Goal: Task Accomplishment & Management: Use online tool/utility

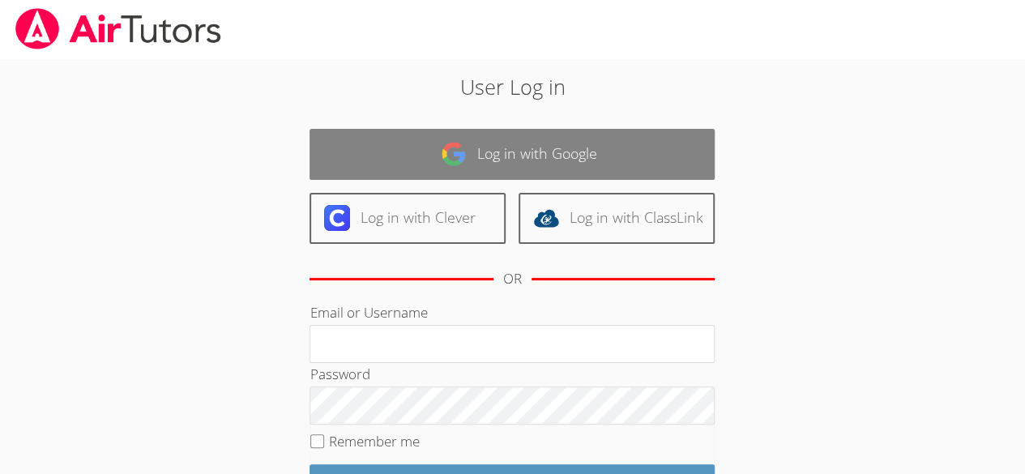
click at [403, 166] on link "Log in with Google" at bounding box center [512, 154] width 405 height 51
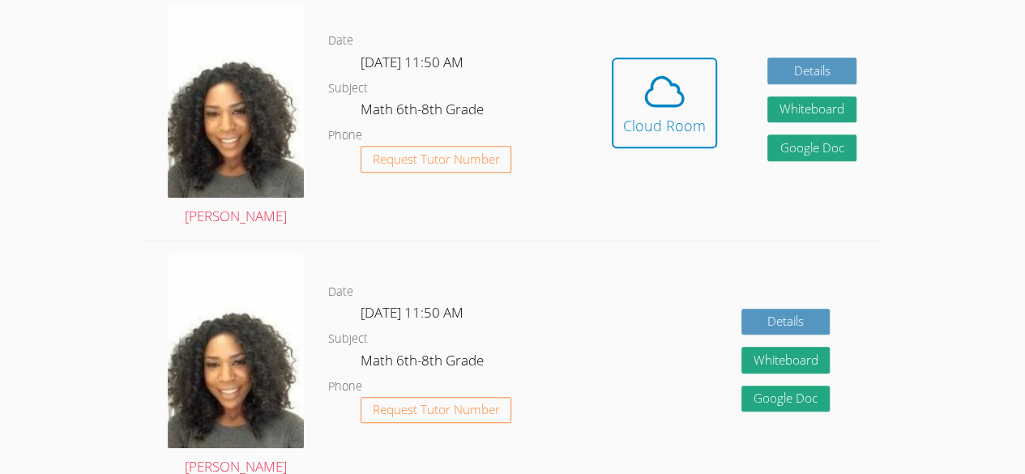
scroll to position [472, 0]
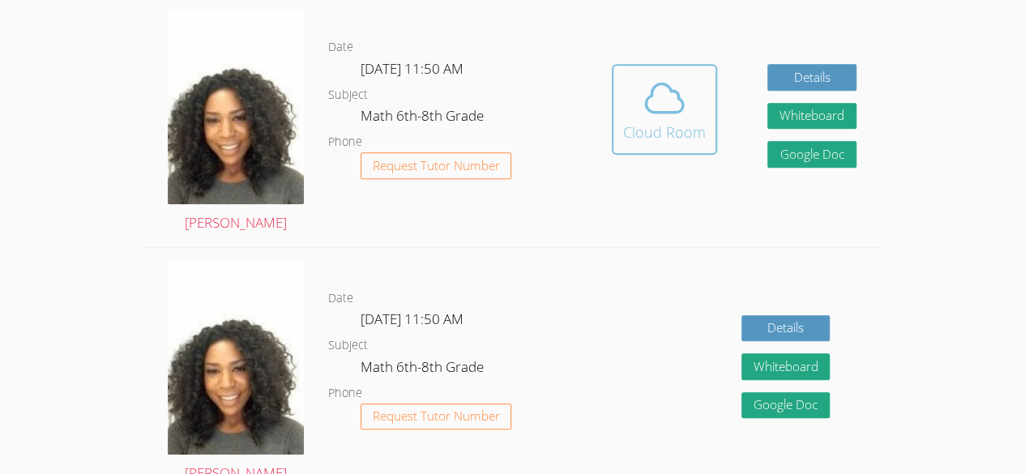
click at [655, 100] on icon at bounding box center [664, 97] width 45 height 45
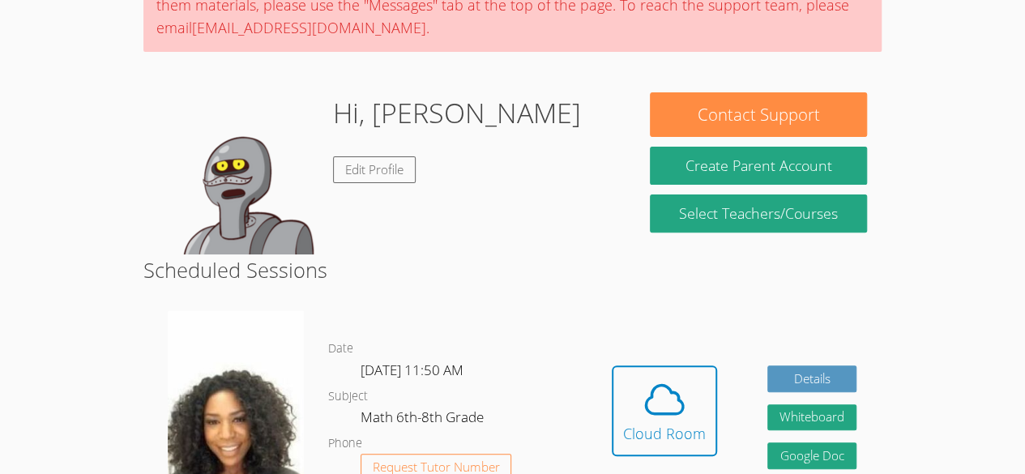
scroll to position [169, 0]
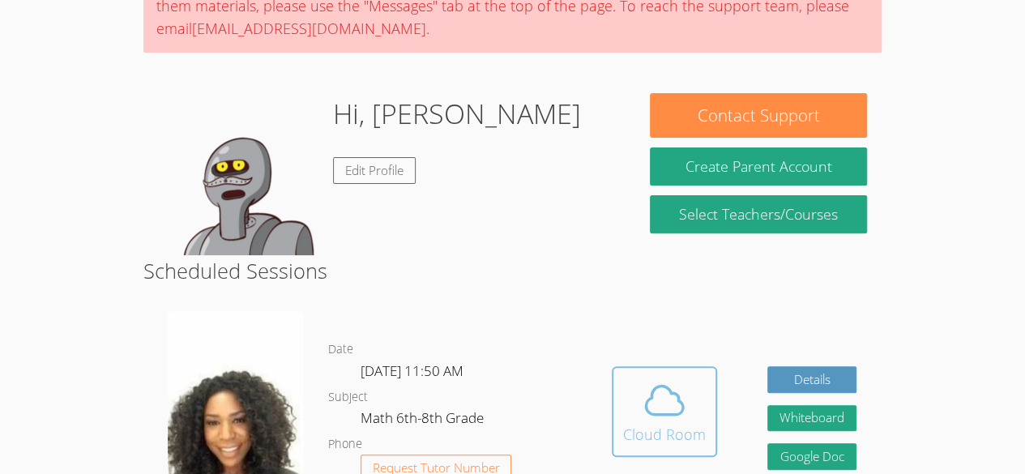
click at [660, 432] on div "Cloud Room" at bounding box center [664, 434] width 83 height 23
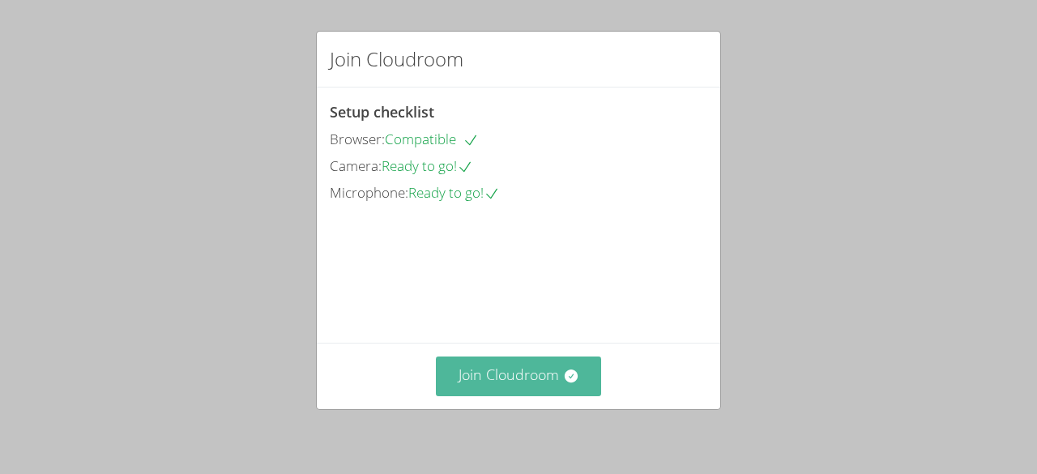
click at [564, 374] on icon at bounding box center [570, 375] width 13 height 13
click at [549, 379] on button "Join Cloudroom" at bounding box center [519, 376] width 166 height 40
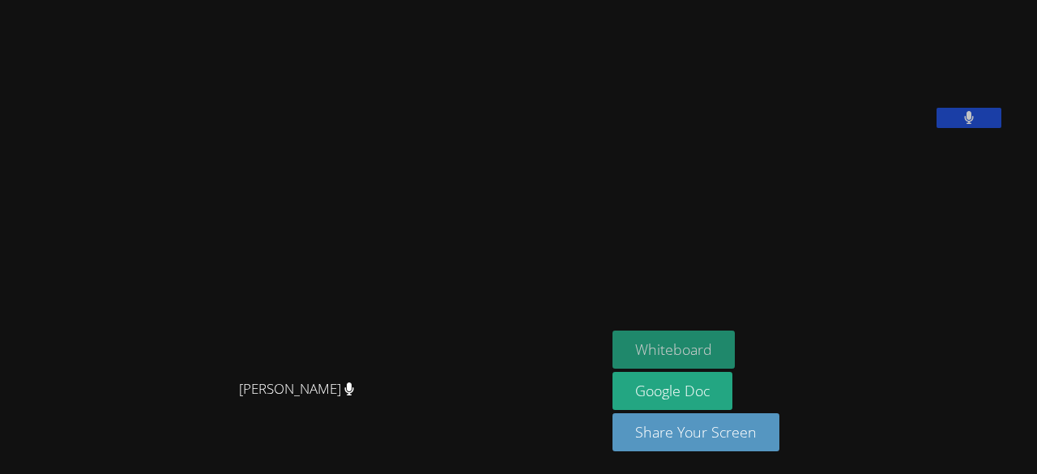
click at [680, 342] on button "Whiteboard" at bounding box center [674, 350] width 122 height 38
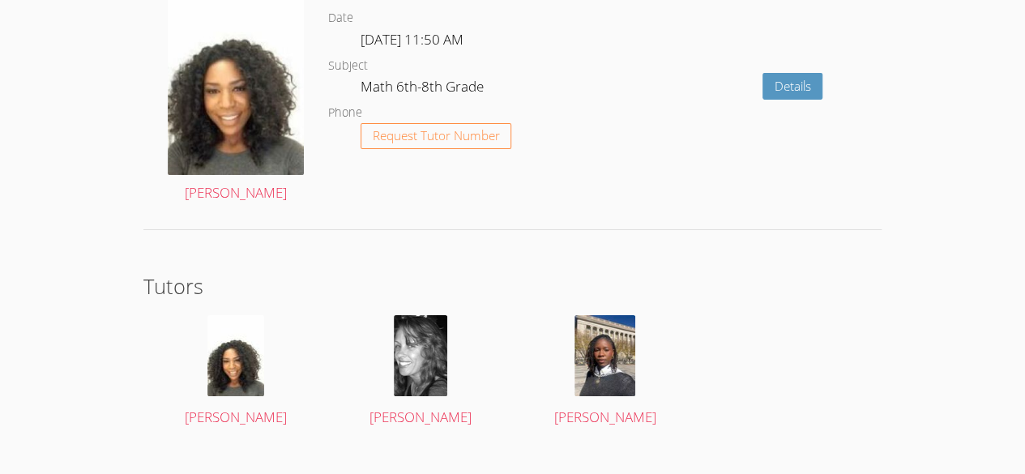
scroll to position [2703, 0]
